Goal: Task Accomplishment & Management: Manage account settings

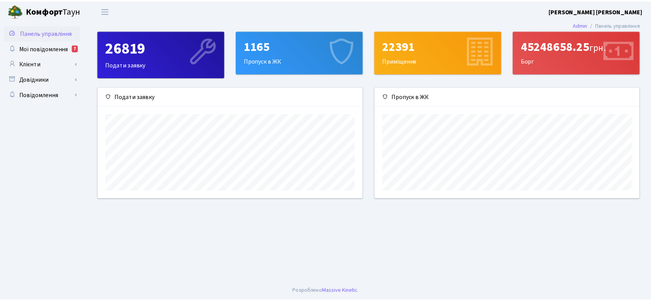
scroll to position [111, 267]
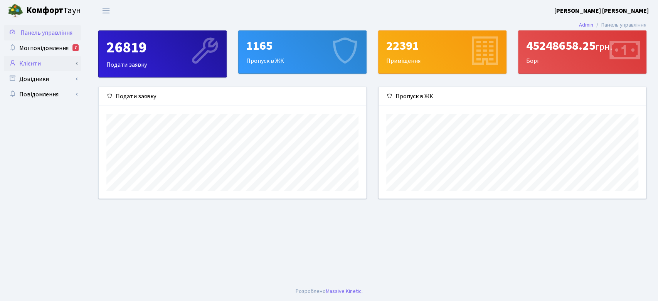
click at [29, 62] on link "Клієнти" at bounding box center [42, 63] width 77 height 15
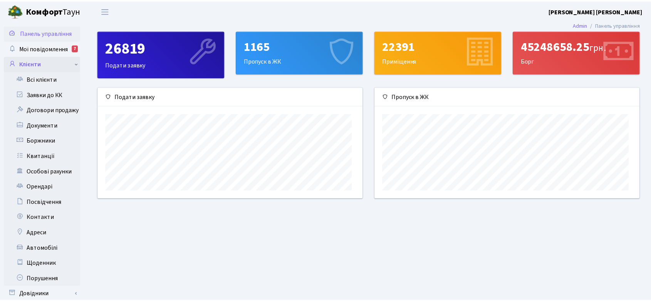
scroll to position [385152, 384999]
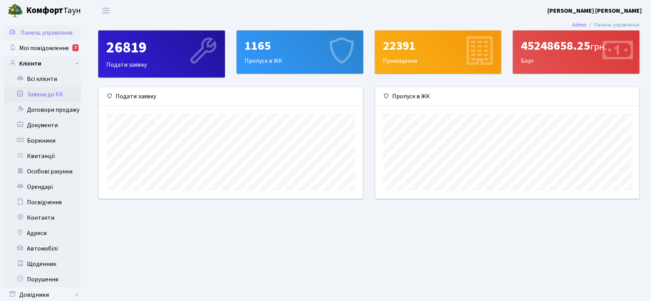
click at [39, 92] on link "Заявки до КК" at bounding box center [42, 94] width 77 height 15
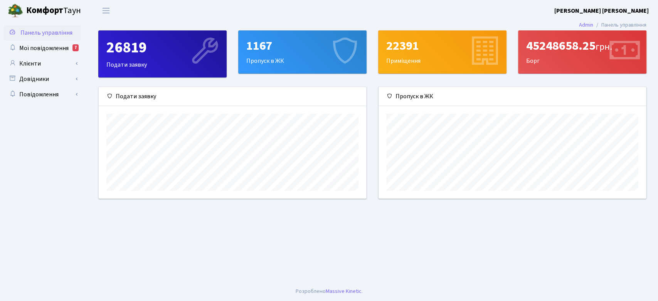
scroll to position [111, 267]
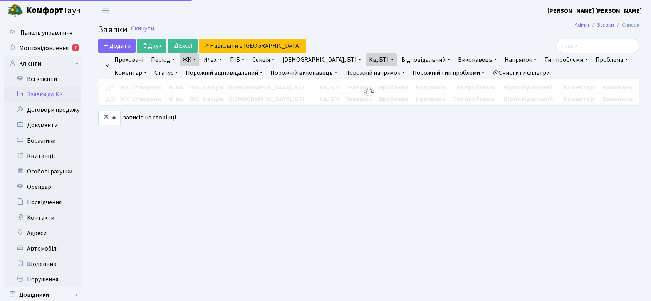
select select "25"
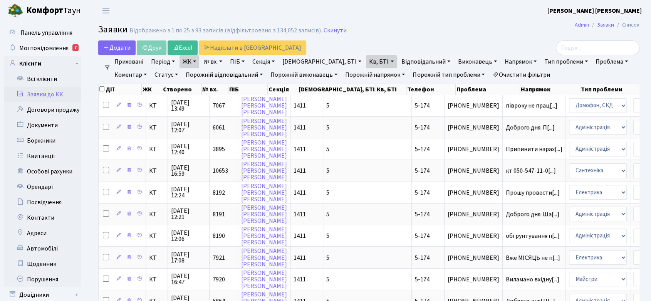
click at [340, 26] on h2 "Заявки Відображено з 1 по 25 з 93 записів (відфільтровано з 134,052 записів). С…" at bounding box center [368, 30] width 541 height 13
click at [338, 29] on link "Скинути" at bounding box center [335, 30] width 23 height 7
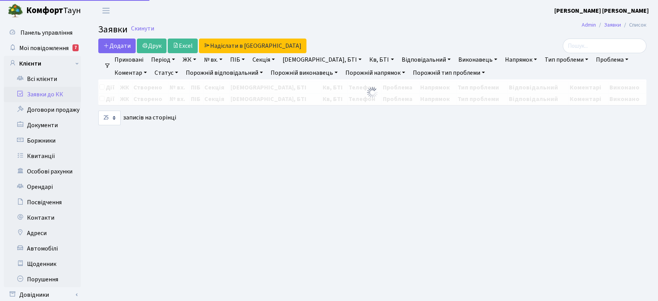
select select "25"
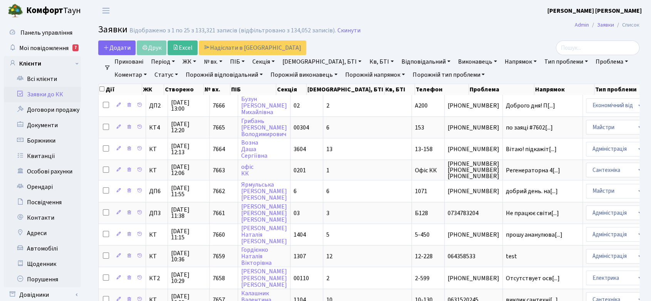
click at [217, 61] on link "№ вх." at bounding box center [213, 61] width 25 height 13
click at [218, 75] on input "text" at bounding box center [223, 76] width 45 height 15
paste input "9433"
type input "9433"
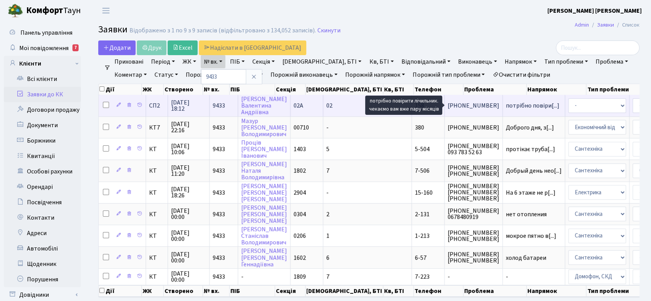
click at [506, 104] on span "потрібно повіри[...]" at bounding box center [533, 105] width 54 height 8
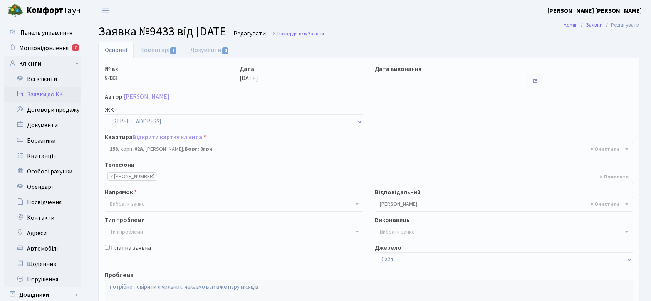
select select "20408"
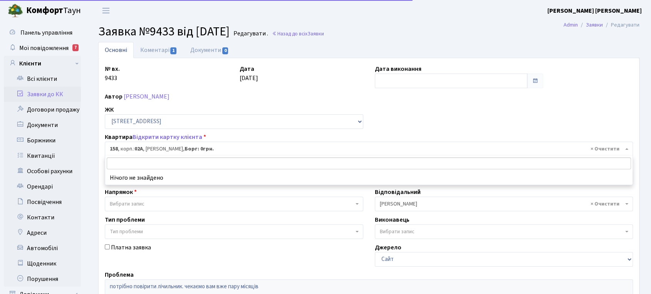
drag, startPoint x: 107, startPoint y: 150, endPoint x: 118, endPoint y: 150, distance: 10.0
click at [118, 150] on span "× 158 , корп.: 02А , [PERSON_NAME]: 0грн." at bounding box center [369, 149] width 528 height 15
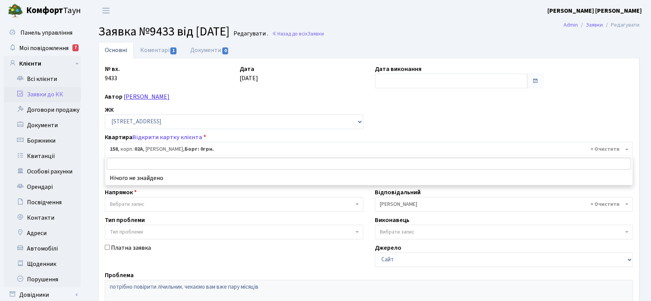
click at [151, 95] on link "Недогибченко Валентина Андріївна" at bounding box center [147, 96] width 46 height 8
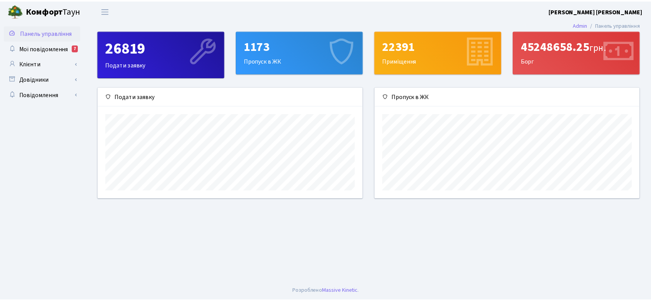
scroll to position [111, 267]
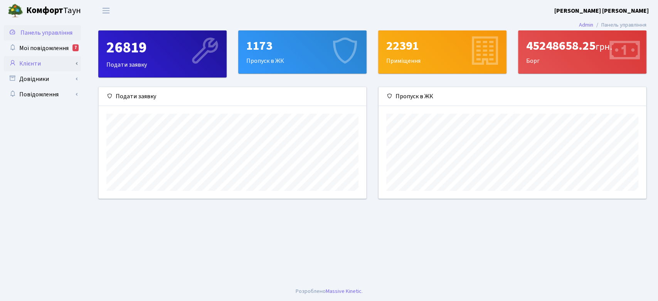
click at [33, 63] on link "Клієнти" at bounding box center [42, 63] width 77 height 15
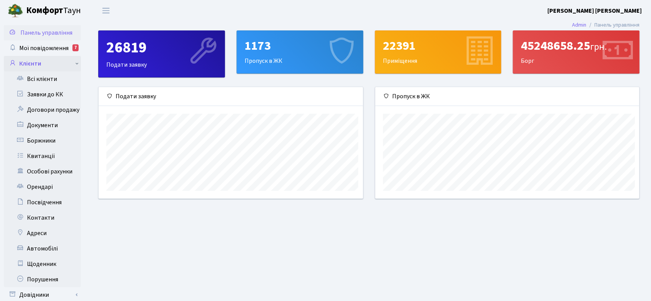
scroll to position [385152, 384999]
click at [43, 94] on link "Заявки до КК" at bounding box center [42, 94] width 77 height 15
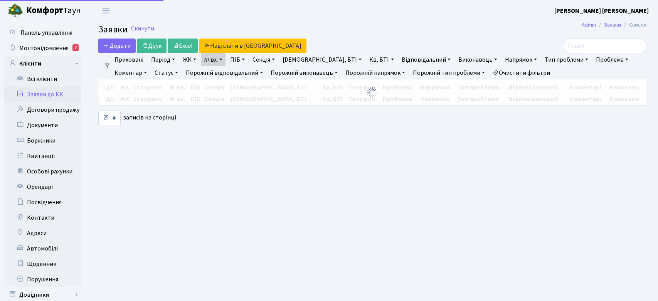
select select "25"
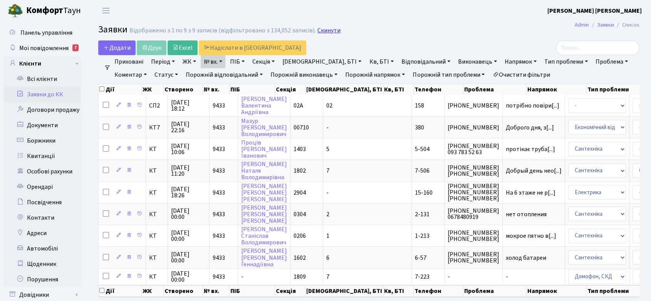
click at [326, 28] on link "Скинути" at bounding box center [328, 30] width 23 height 7
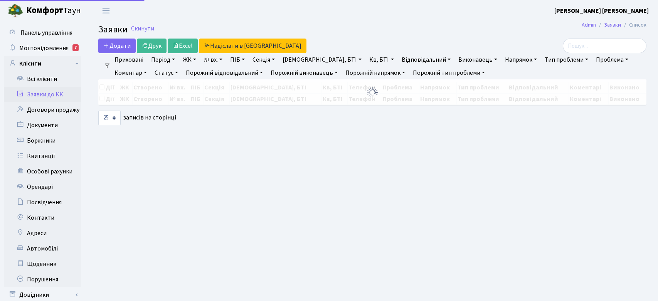
select select "25"
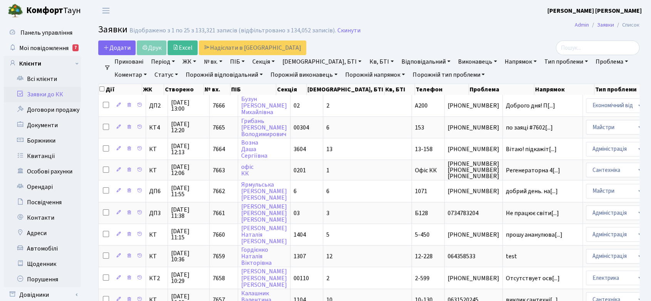
click at [217, 61] on link "№ вх." at bounding box center [213, 61] width 25 height 13
paste input "8402"
type input "8402"
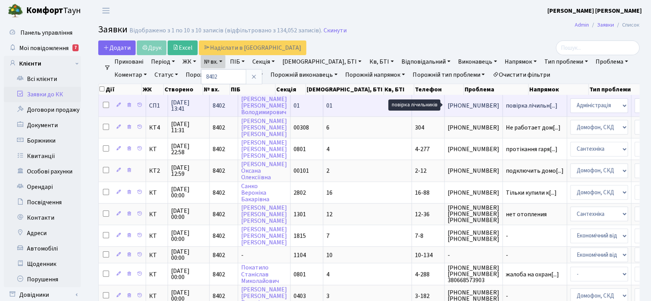
click at [506, 104] on span "повірка лічильн[...]" at bounding box center [532, 105] width 52 height 8
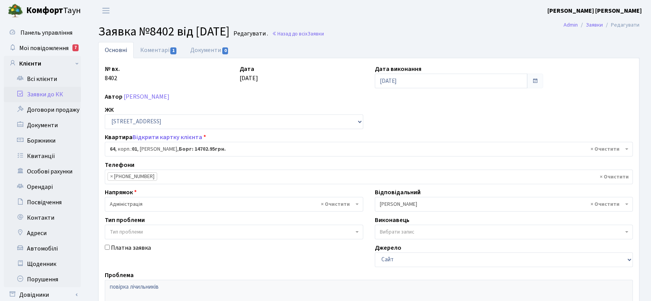
select select "19989"
click at [152, 46] on link "Коментарі 1" at bounding box center [159, 50] width 50 height 16
